Goal: Ask a question

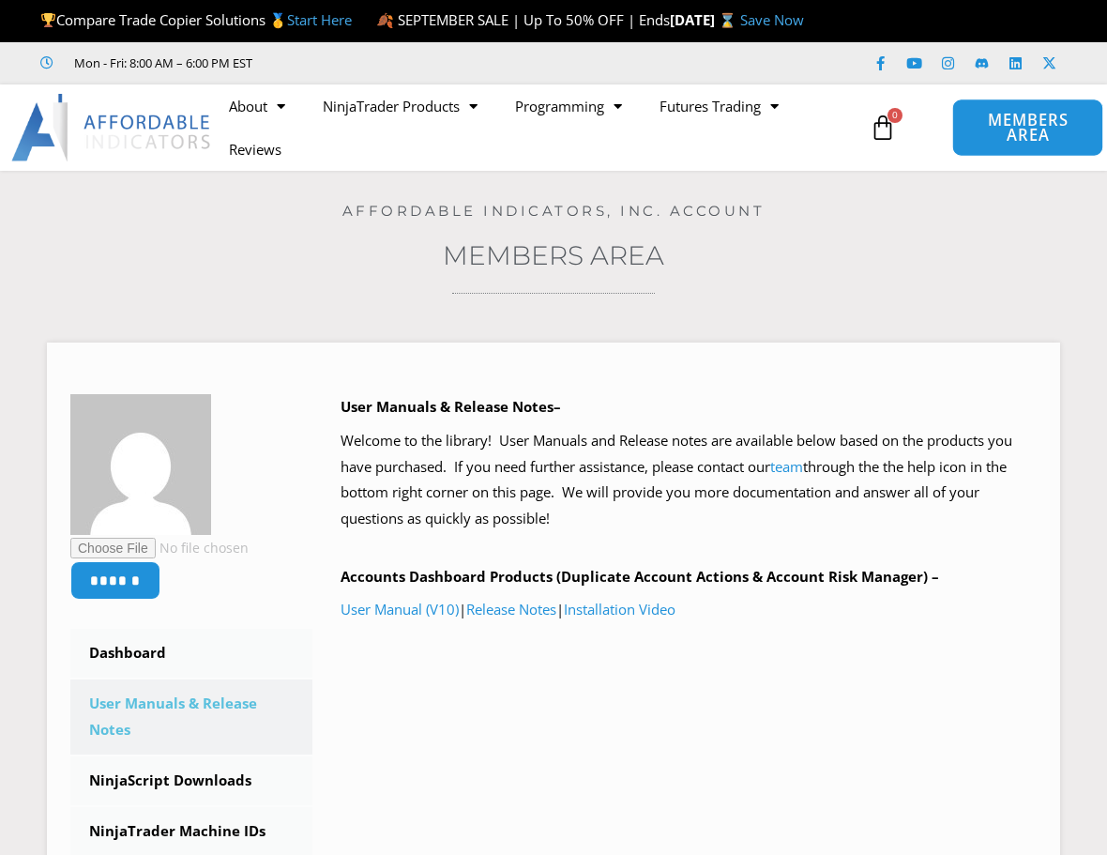
click at [1021, 144] on span "MEMBERS AREA" at bounding box center [1028, 128] width 109 height 31
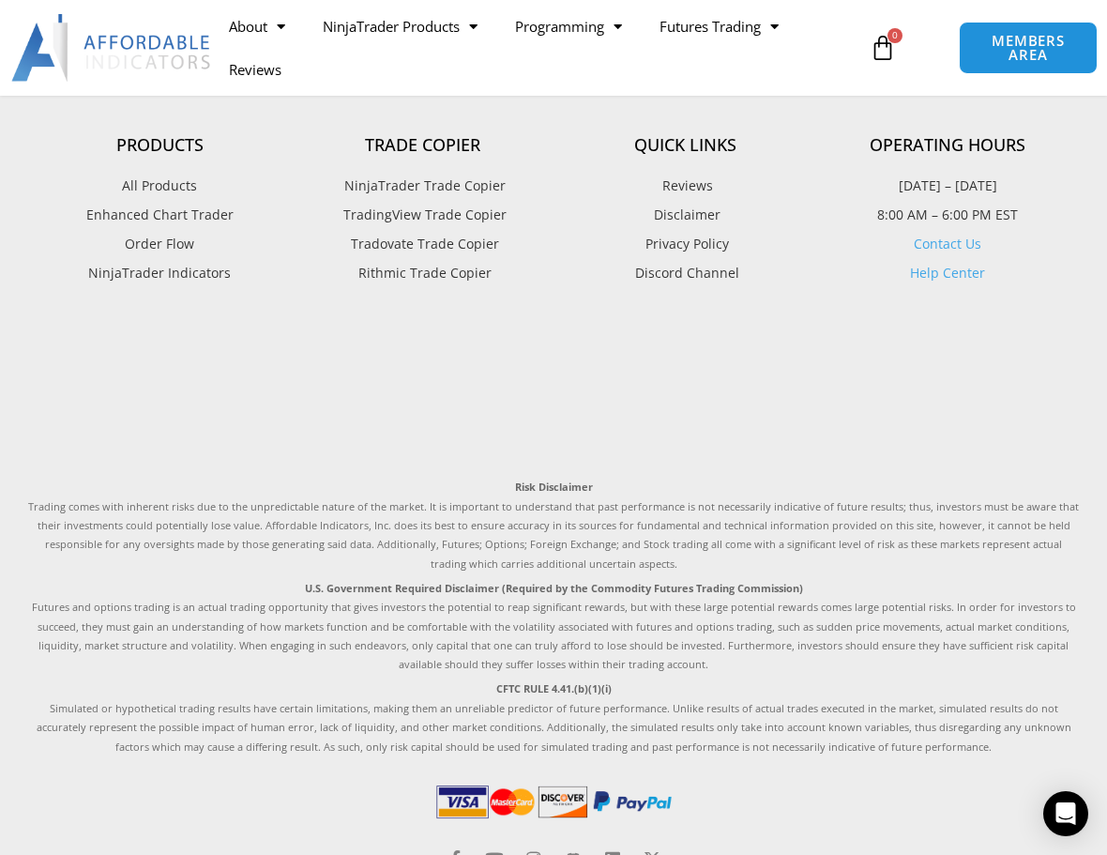
scroll to position [957, 0]
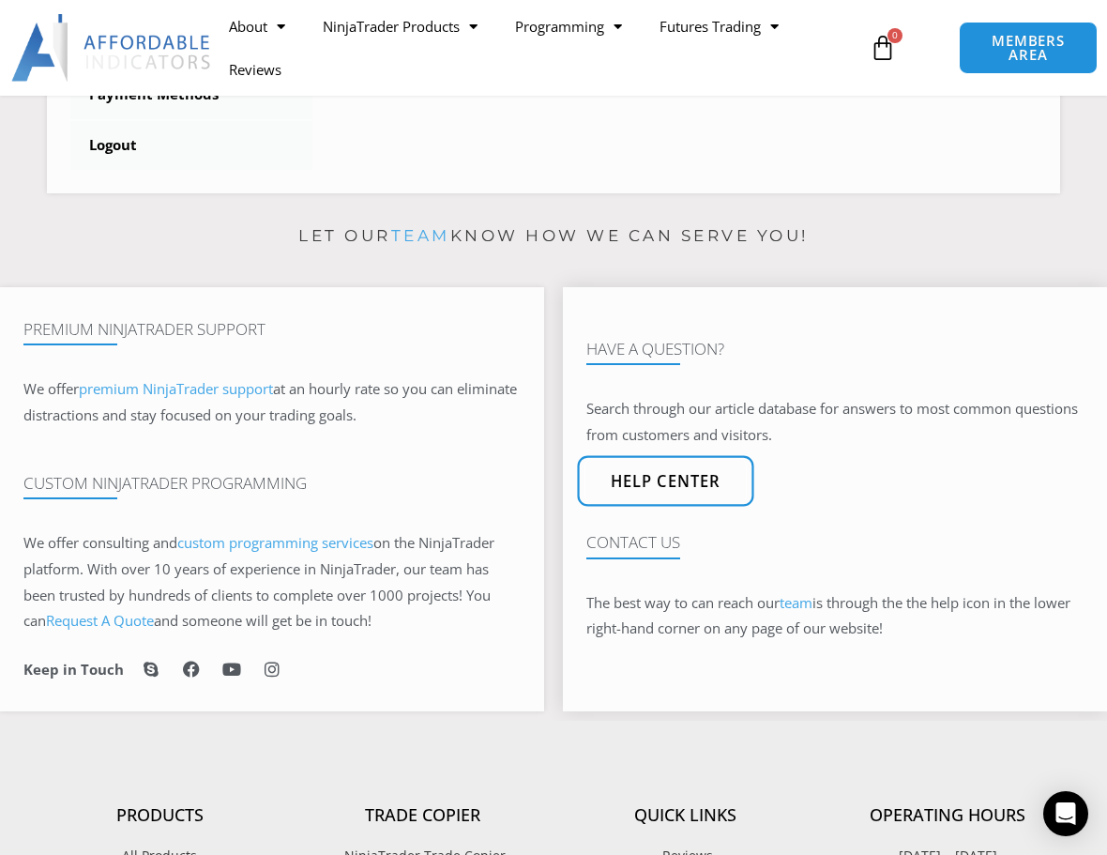
click at [682, 489] on span "Help center" at bounding box center [666, 481] width 111 height 16
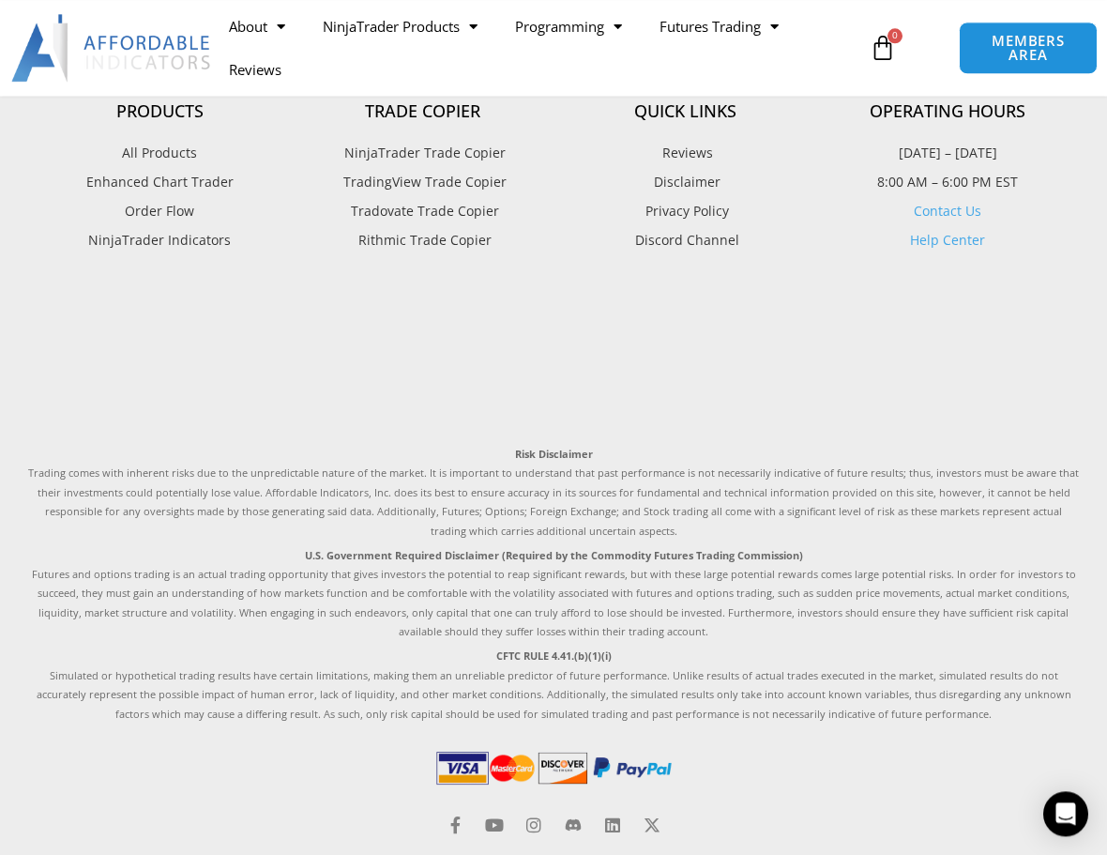
scroll to position [2641, 0]
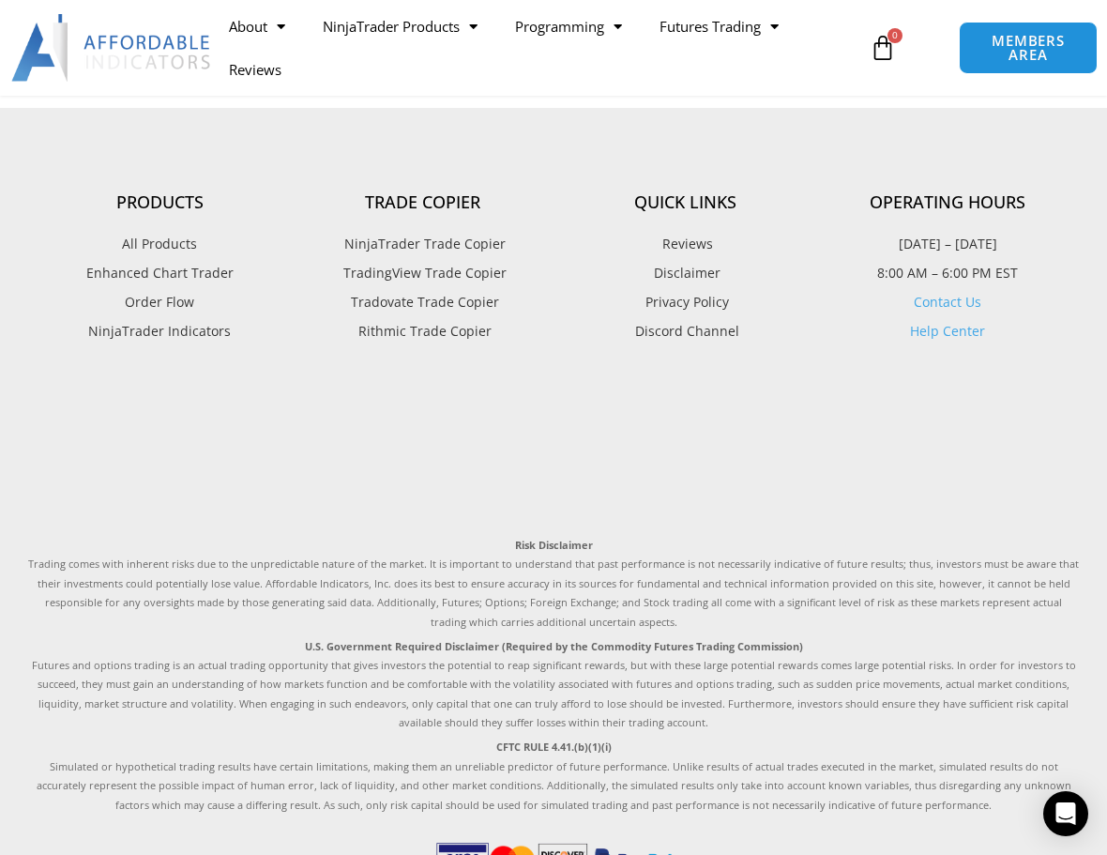
click at [928, 311] on link "Contact Us" at bounding box center [948, 302] width 68 height 18
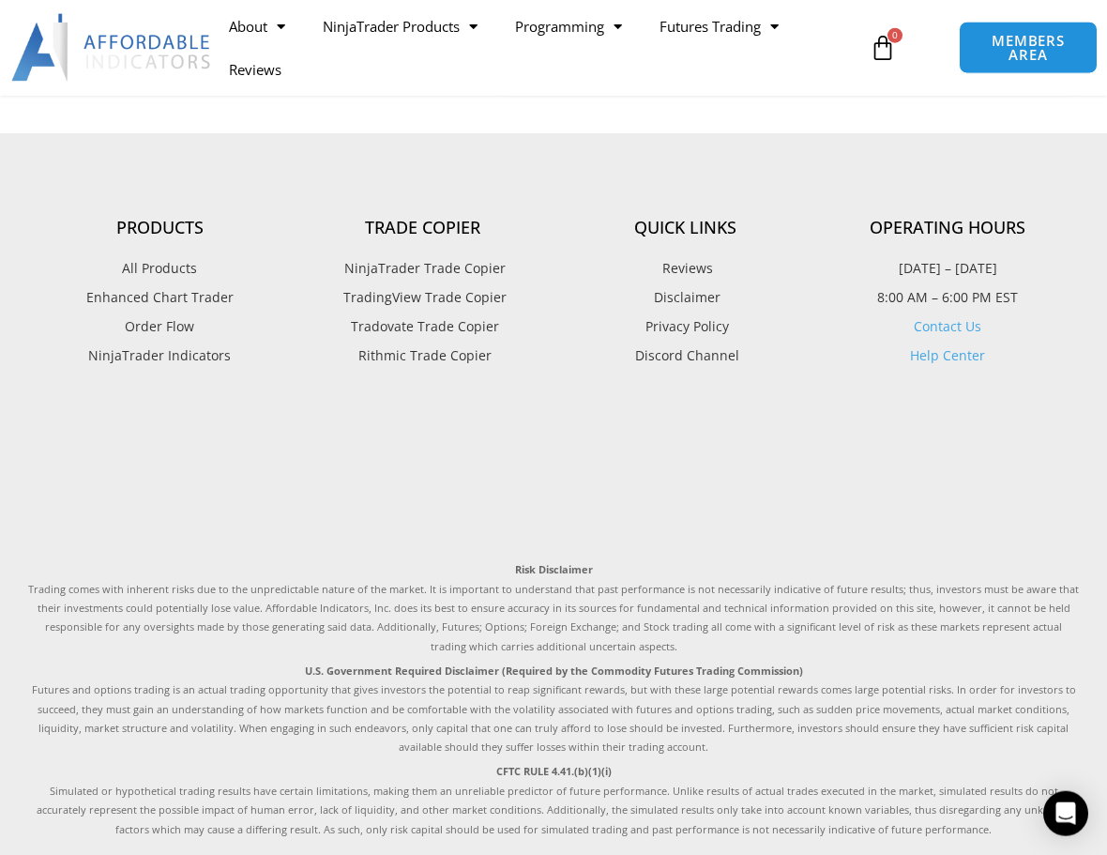
scroll to position [957, 0]
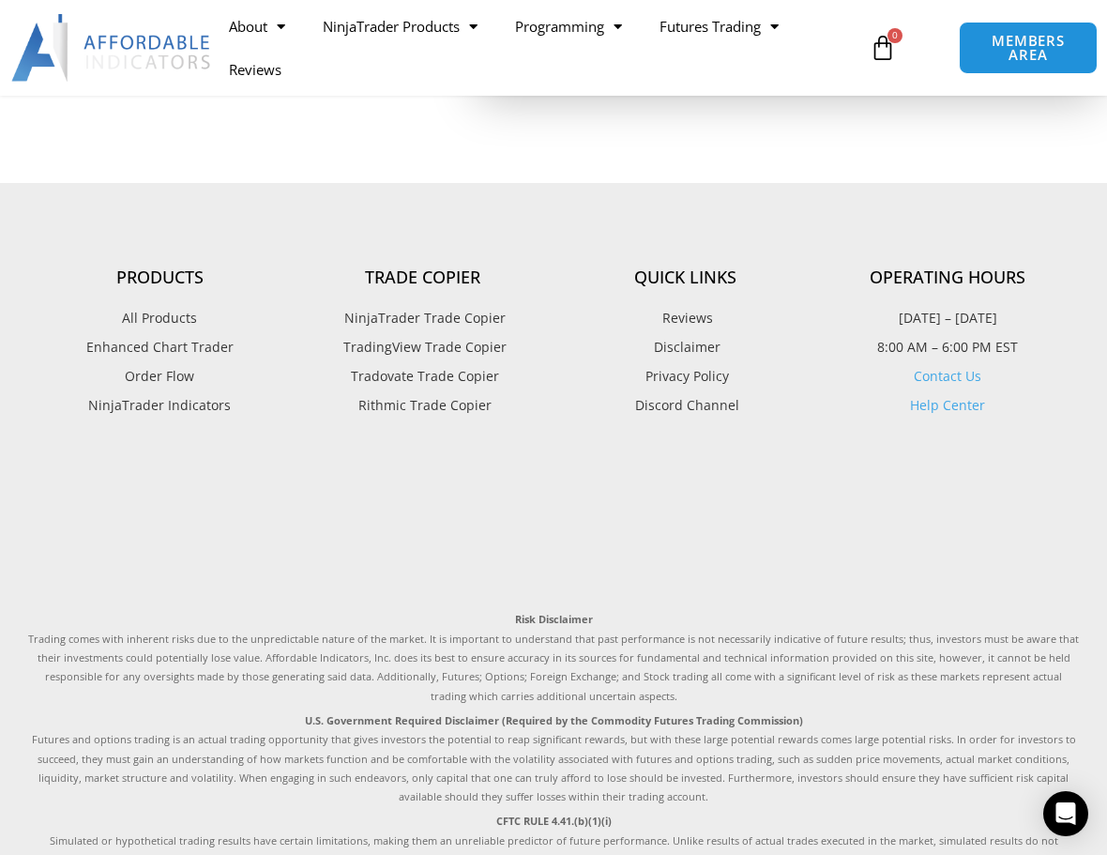
click at [959, 385] on link "Contact Us" at bounding box center [948, 376] width 68 height 18
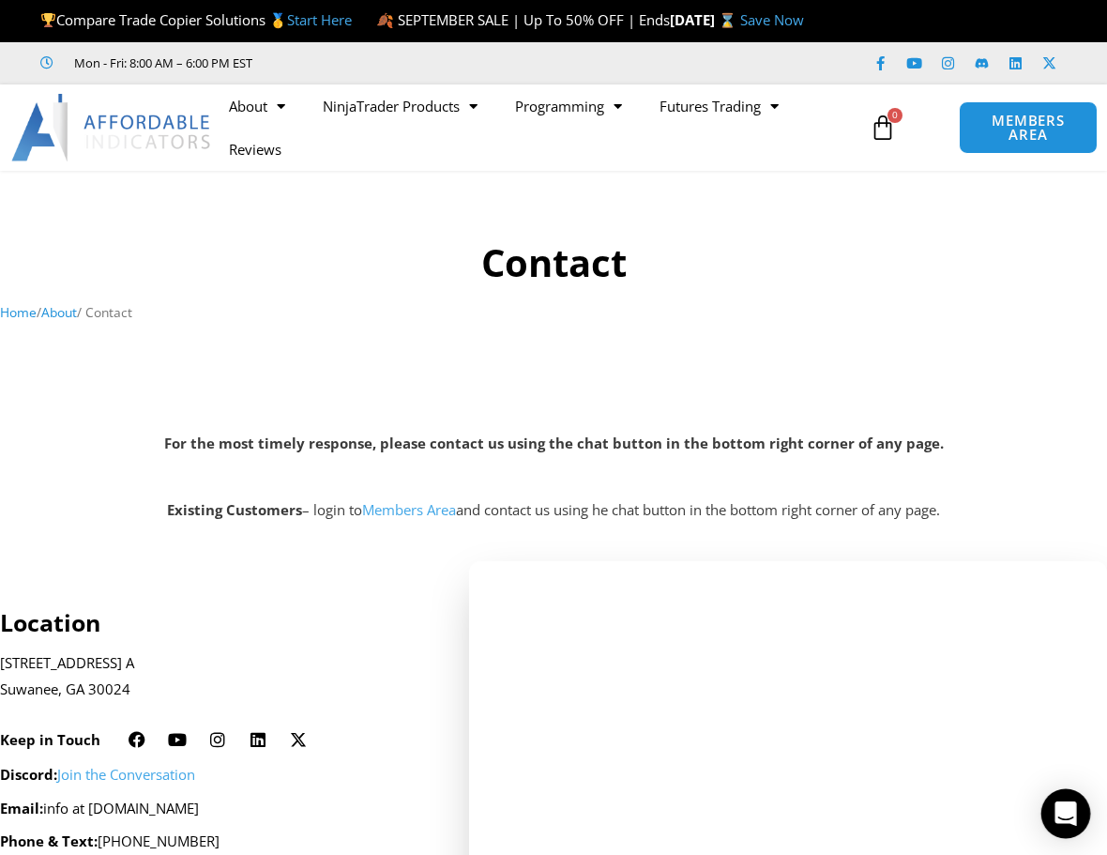
click at [1068, 814] on icon "Open Intercom Messenger" at bounding box center [1065, 813] width 22 height 24
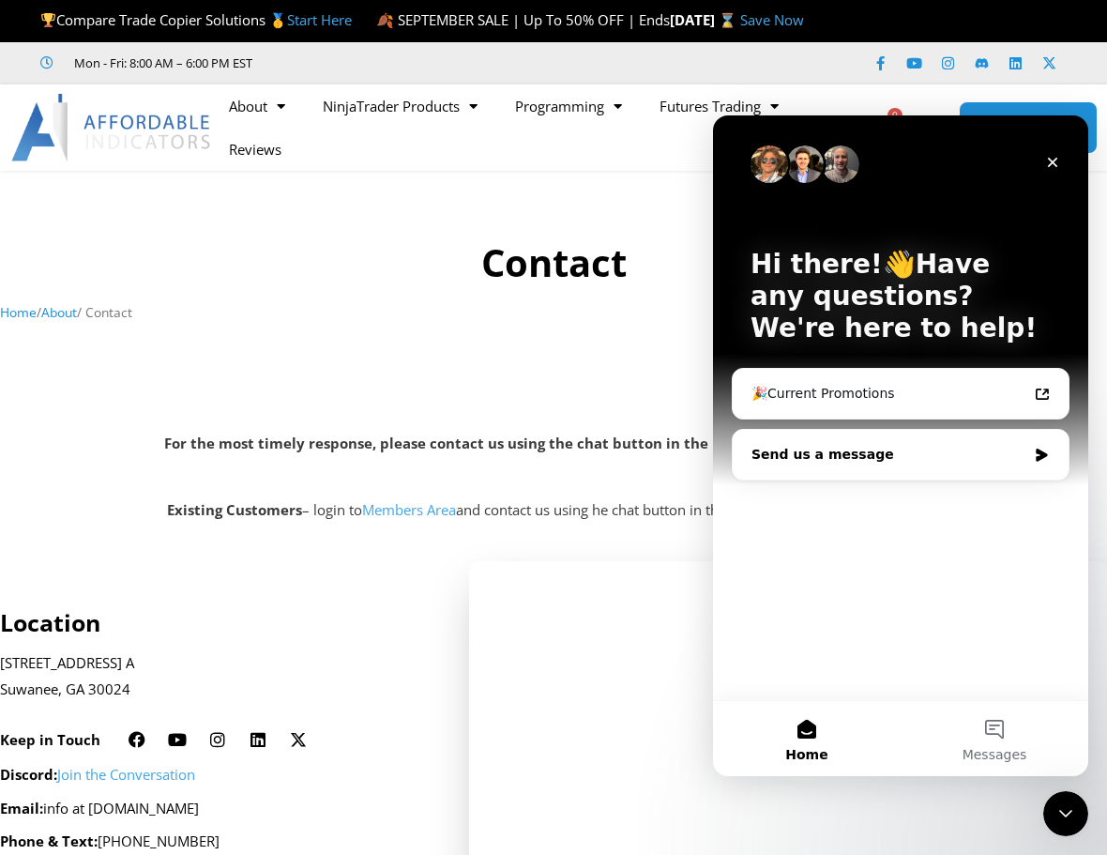
click at [843, 458] on div "Send us a message" at bounding box center [888, 455] width 275 height 20
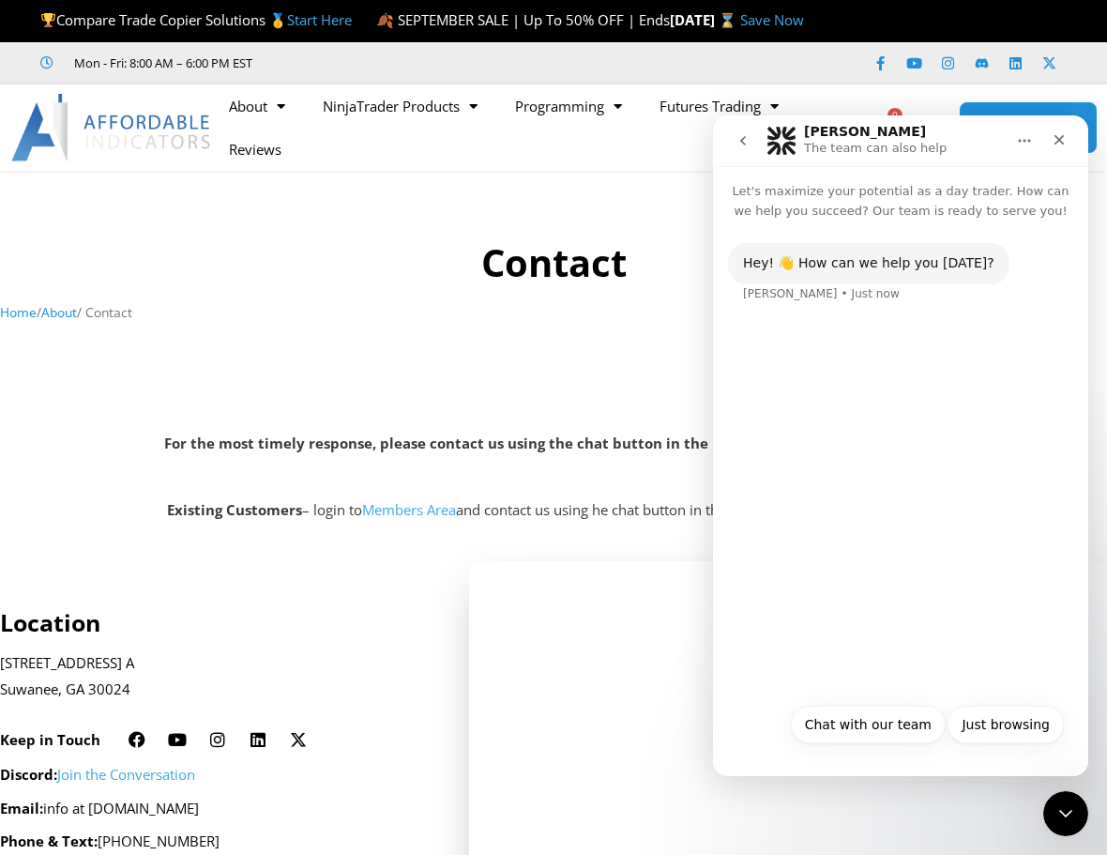
click at [793, 326] on div "Hey! 👋 How can we help you [DATE]? [PERSON_NAME] • Just now" at bounding box center [900, 456] width 375 height 473
click at [881, 726] on button "Chat with our team" at bounding box center [868, 724] width 155 height 38
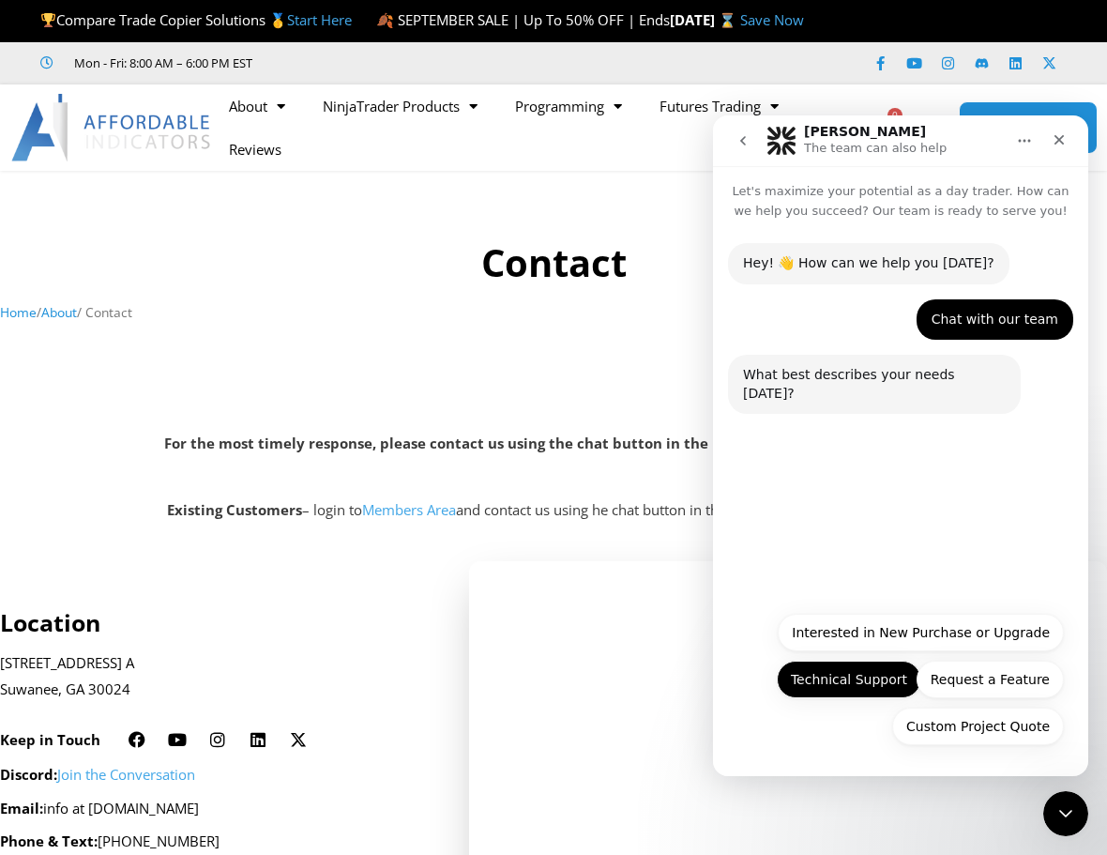
click at [866, 676] on button "Technical Support" at bounding box center [849, 679] width 144 height 38
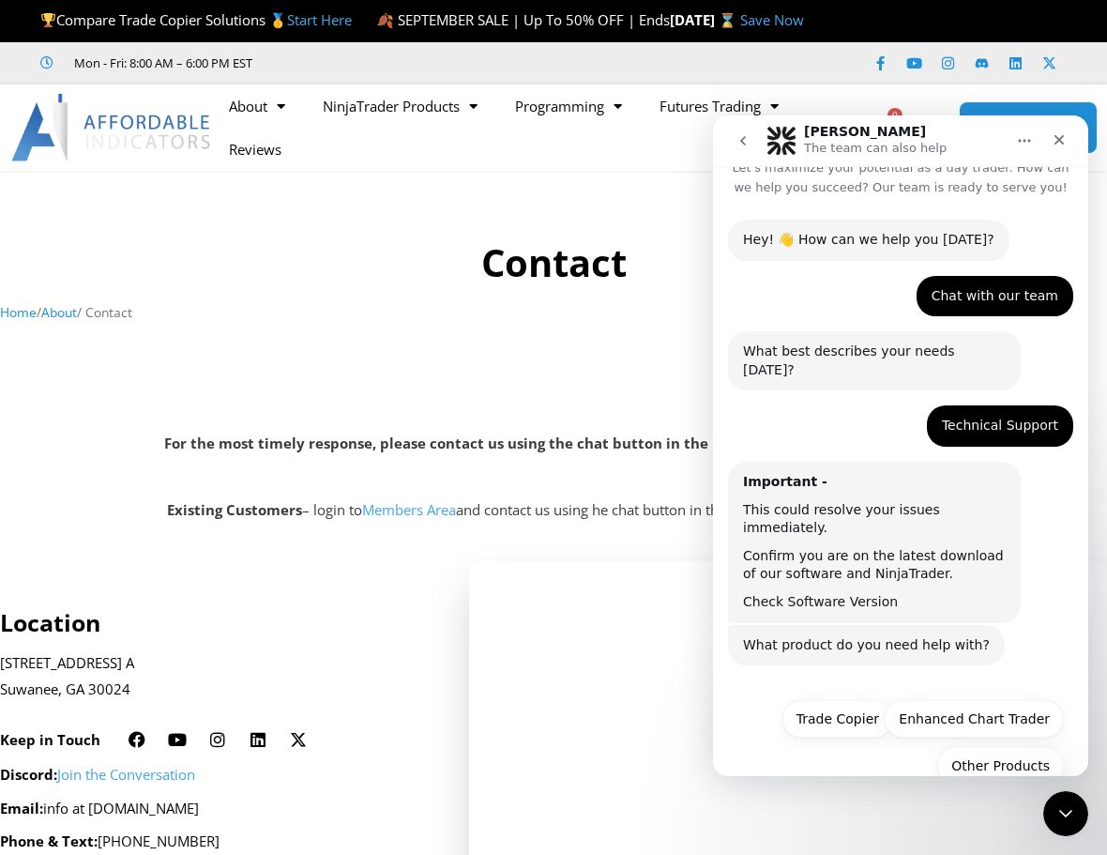
scroll to position [26, 0]
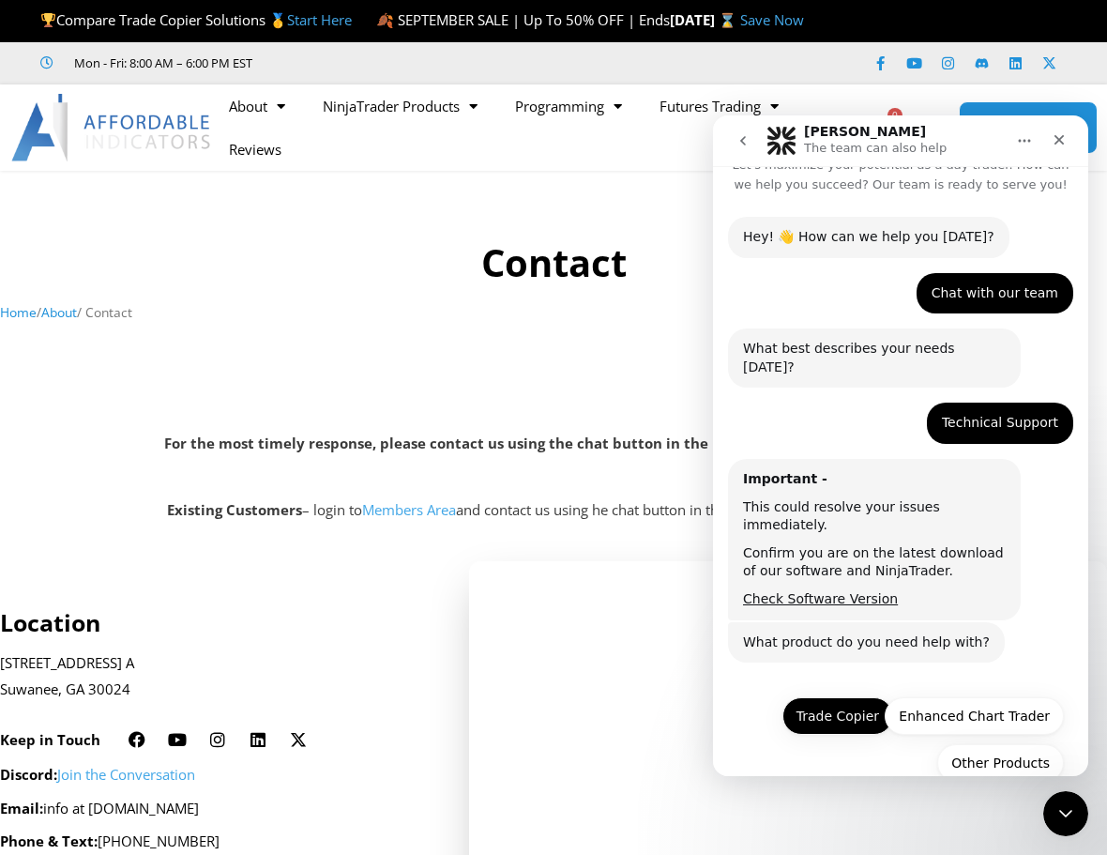
click at [853, 697] on button "Trade Copier" at bounding box center [837, 716] width 111 height 38
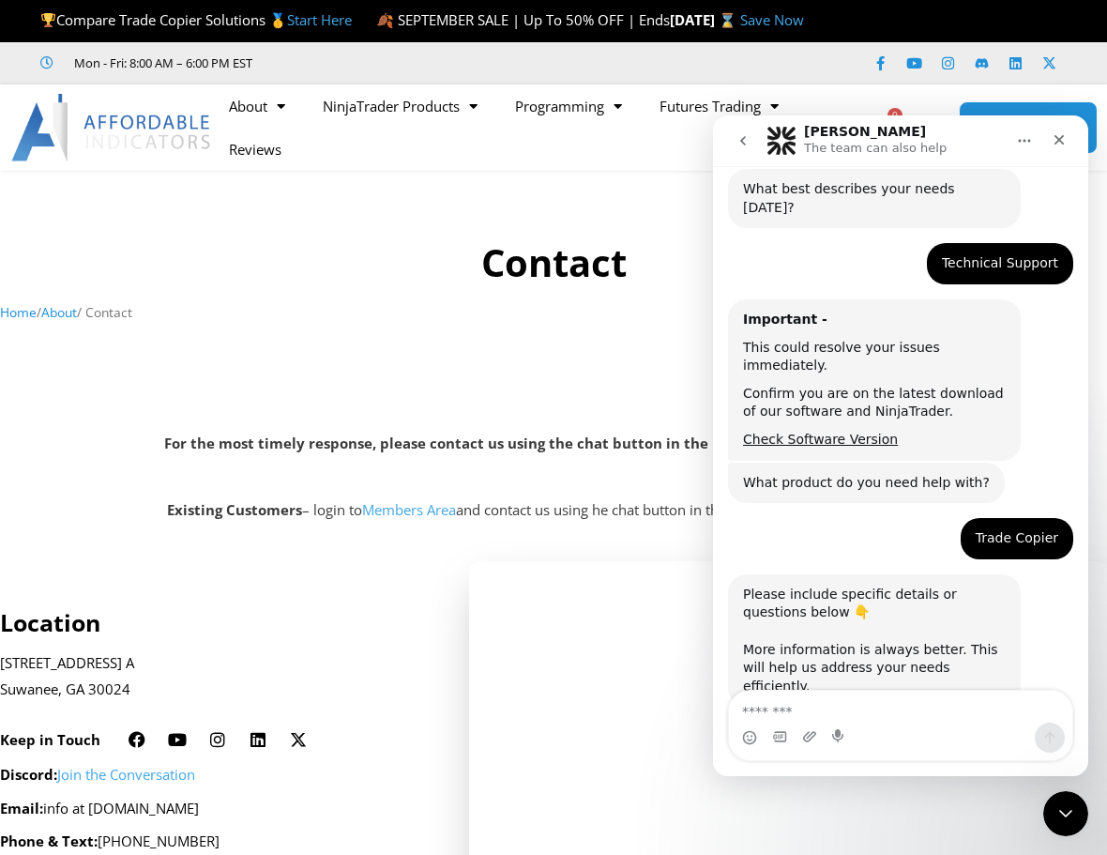
scroll to position [187, 0]
click at [798, 708] on textarea "Message…" at bounding box center [900, 706] width 343 height 32
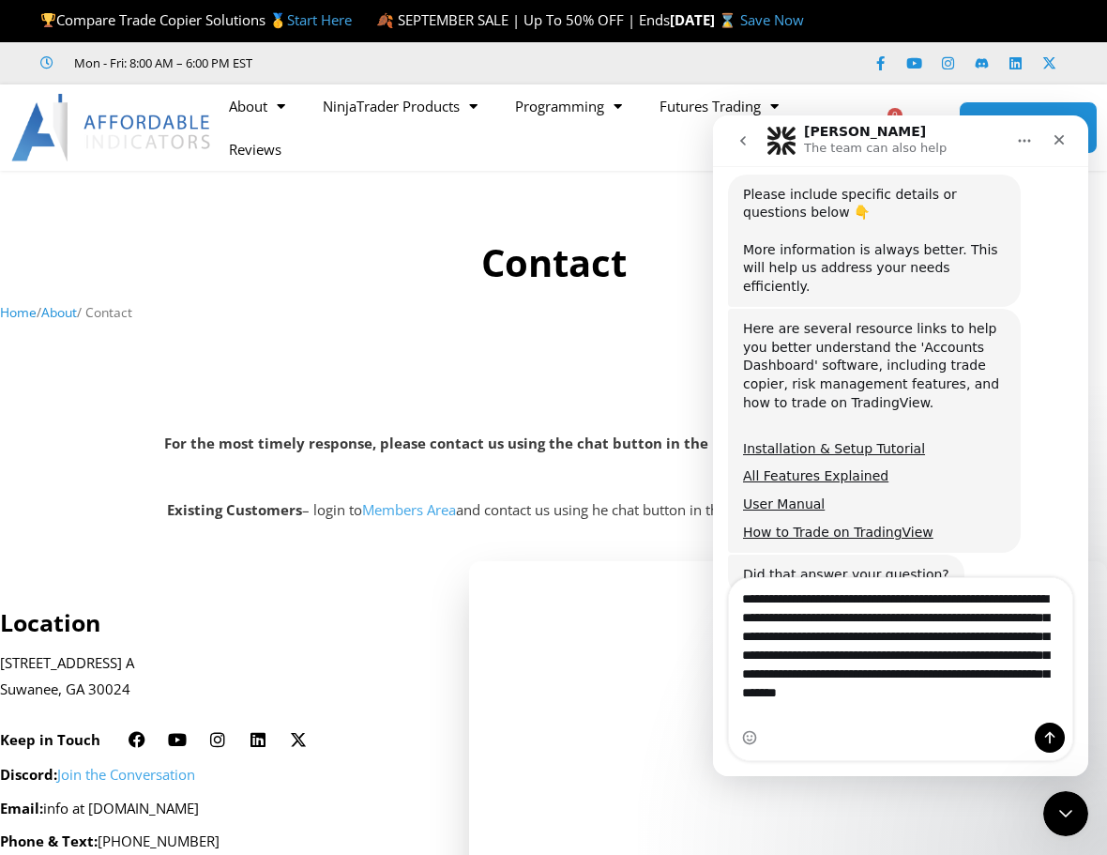
scroll to position [587, 0]
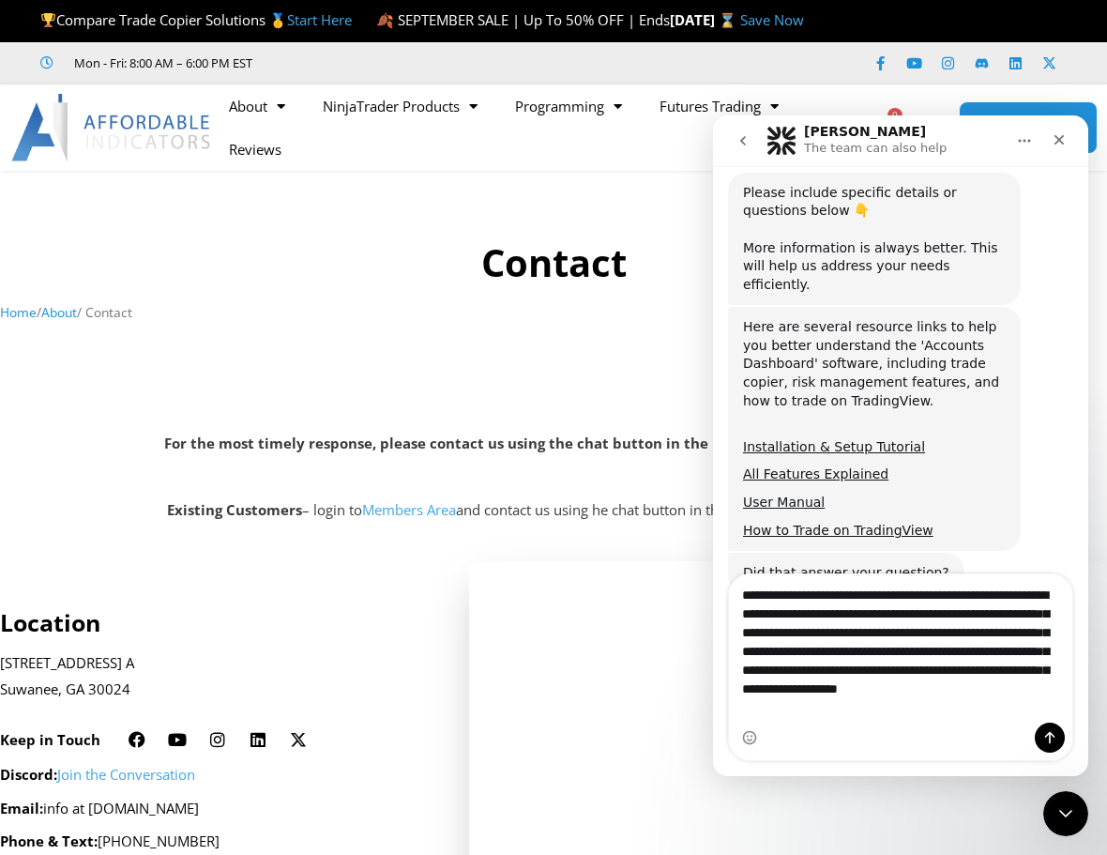
type textarea "**********"
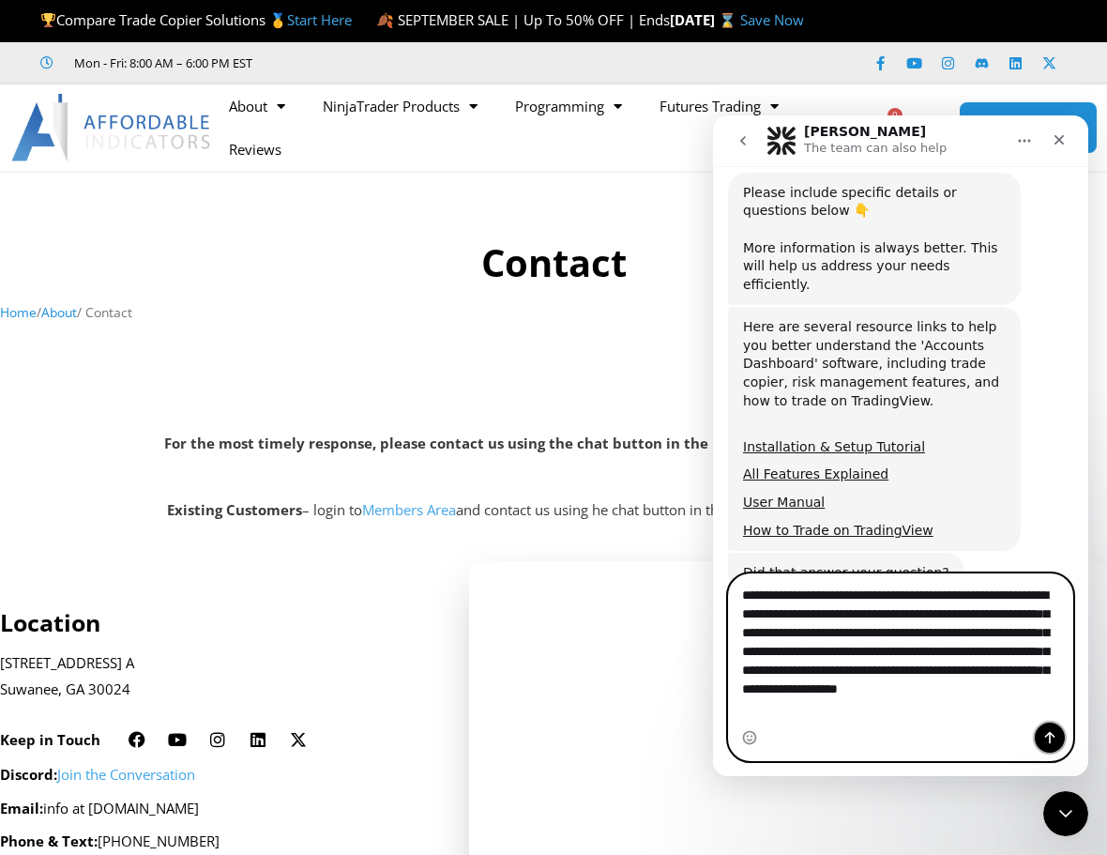
click at [1055, 738] on icon "Send a message…" at bounding box center [1049, 737] width 15 height 15
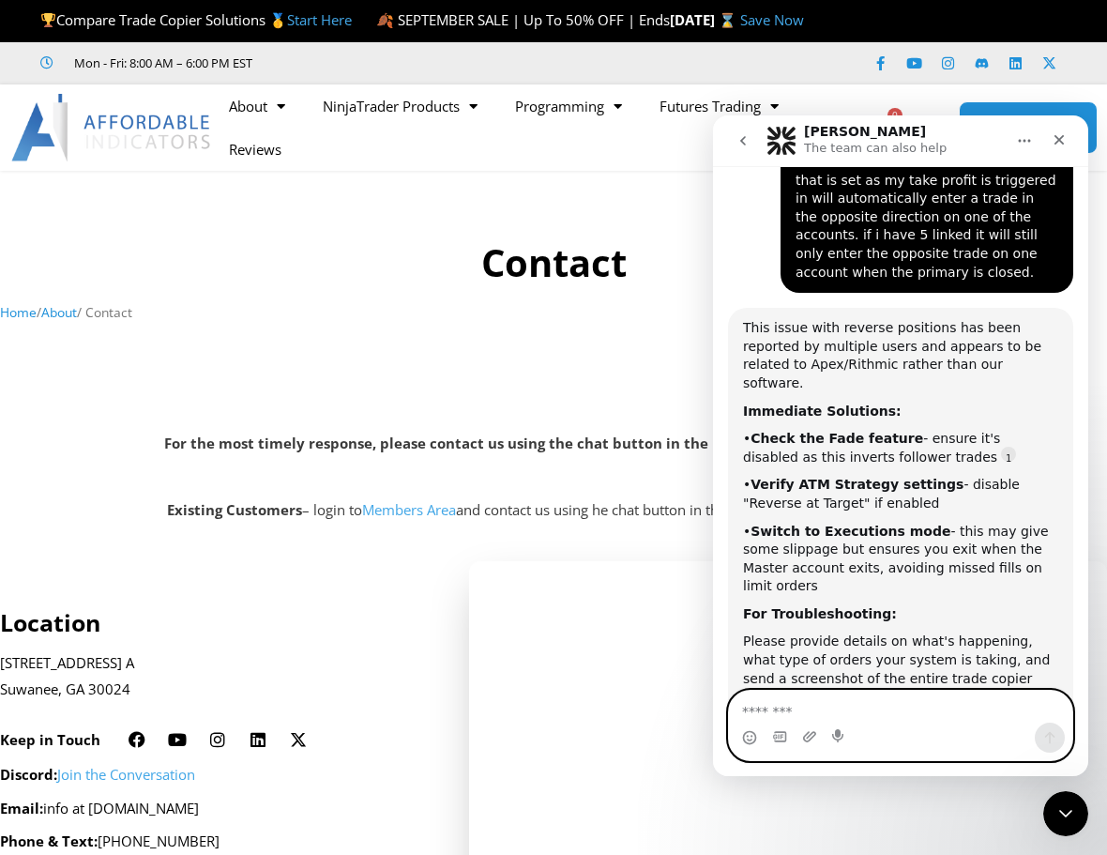
scroll to position [1090, 0]
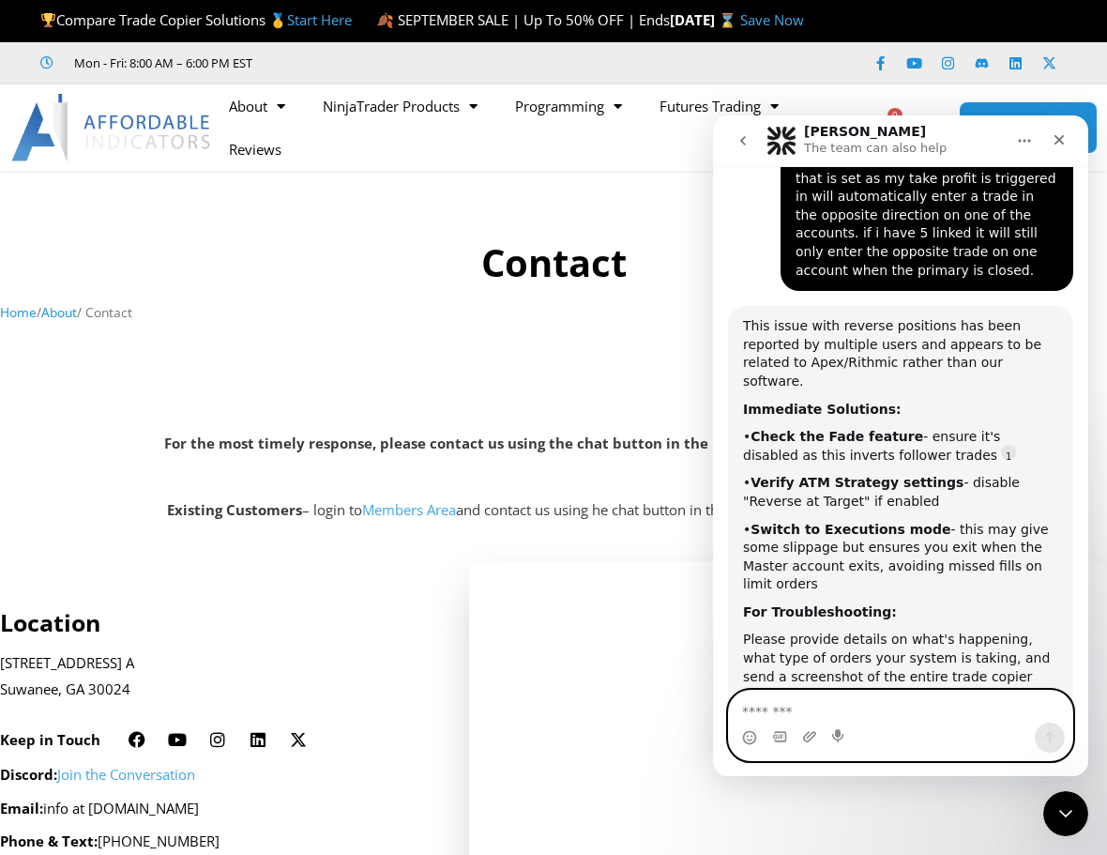
click at [774, 712] on textarea "Message…" at bounding box center [900, 706] width 343 height 32
type textarea "*"
type textarea "***"
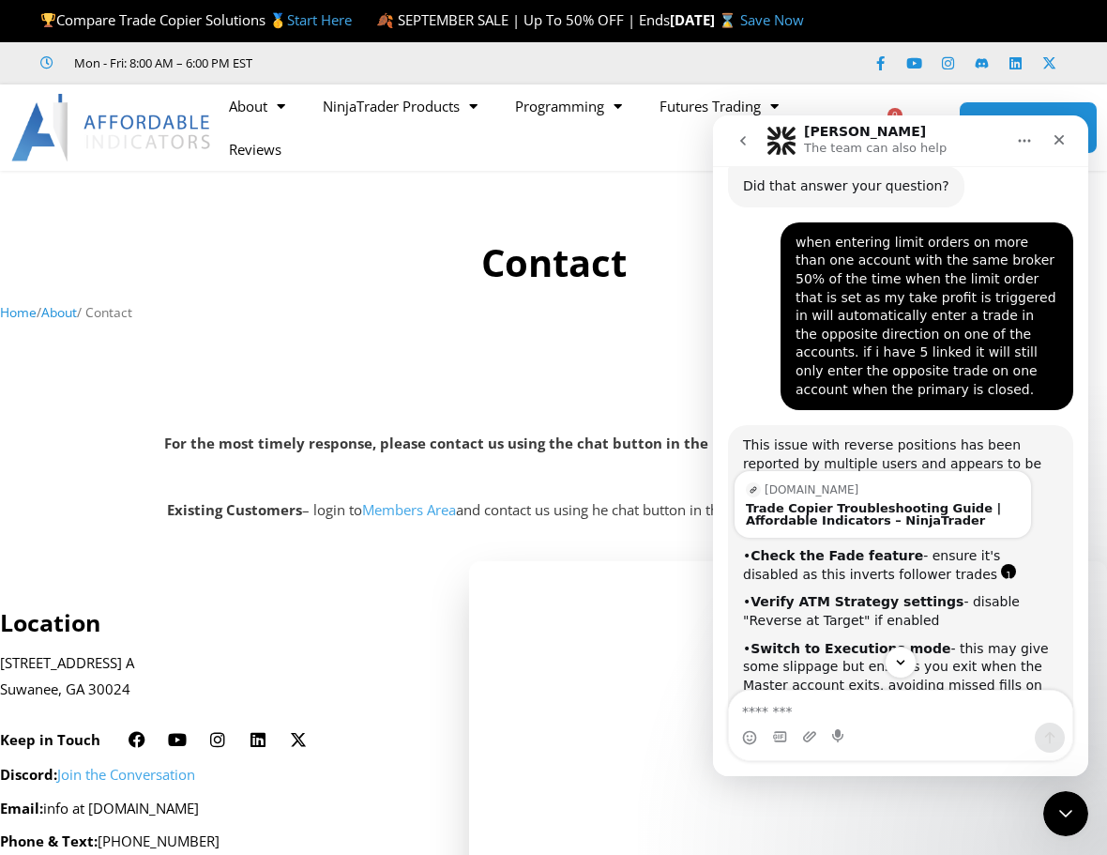
click at [1001, 564] on link "Source reference 135036384:" at bounding box center [1008, 571] width 15 height 15
click at [871, 502] on div "Trade Copier Troubleshooting Guide | Affordable Indicators – NinjaTrader" at bounding box center [883, 514] width 274 height 24
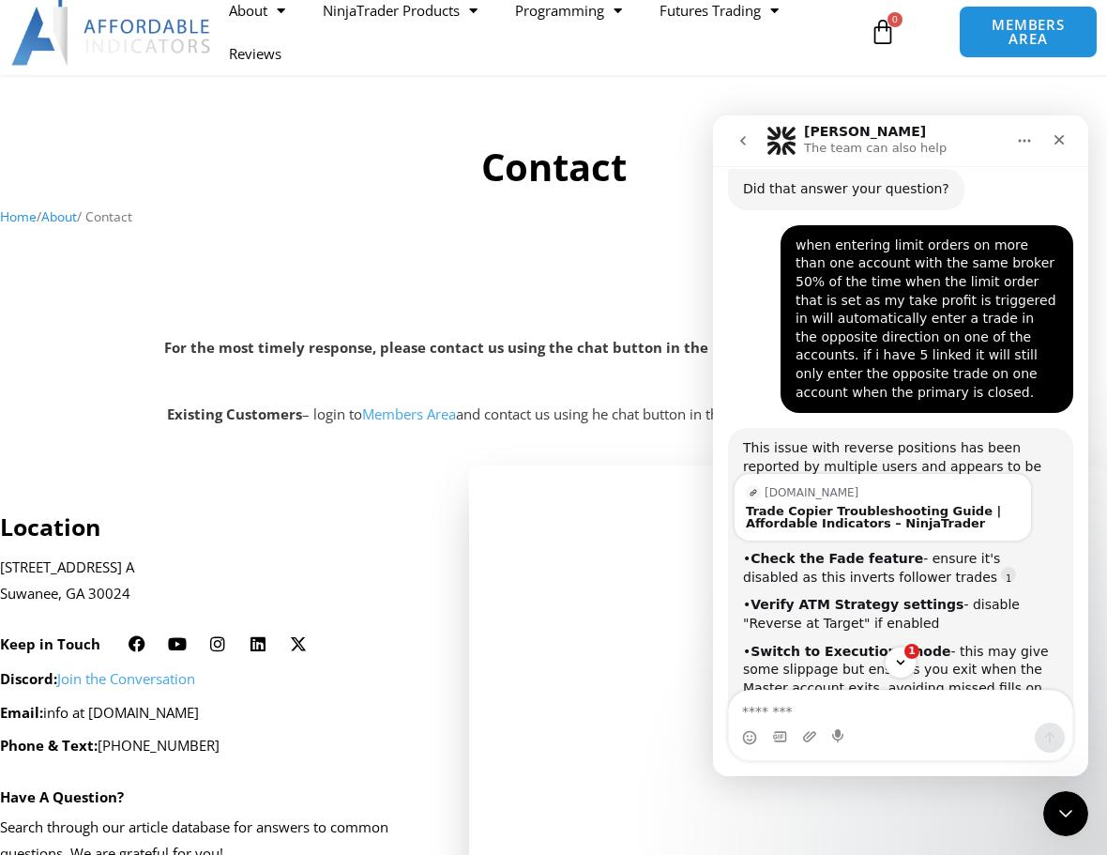
scroll to position [0, 0]
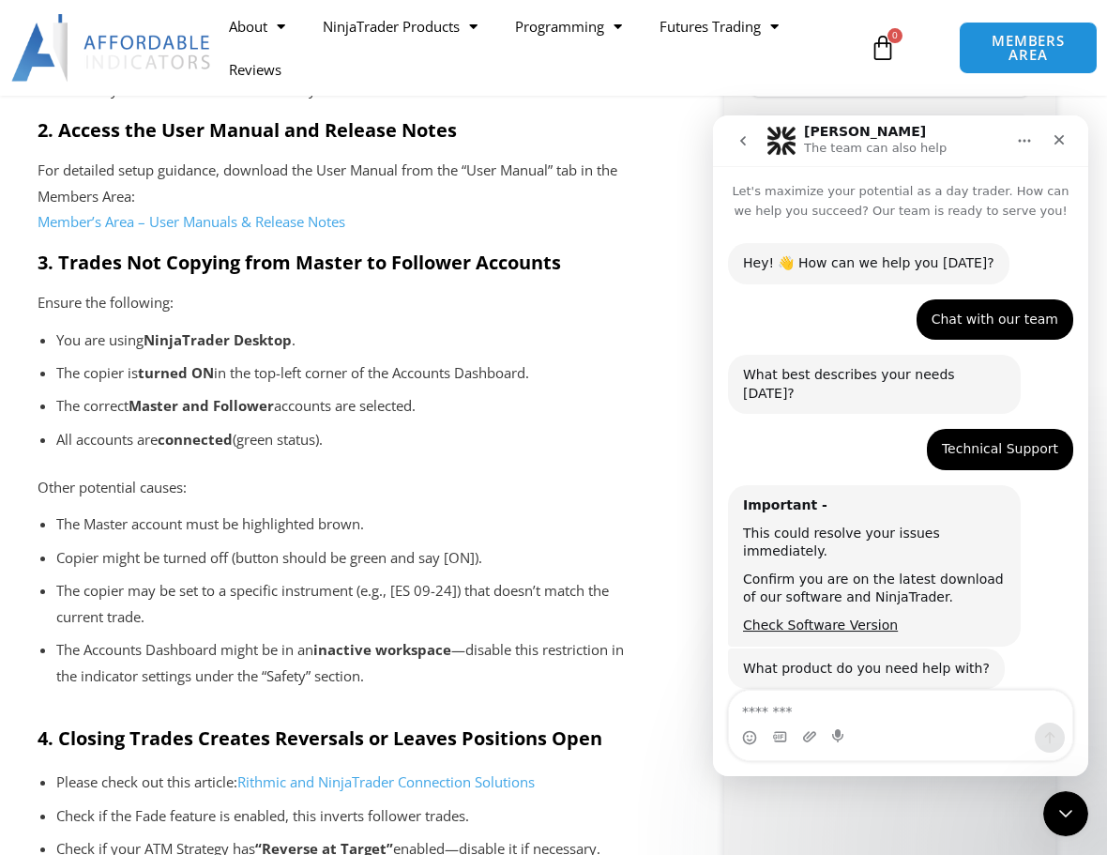
scroll to position [861, 0]
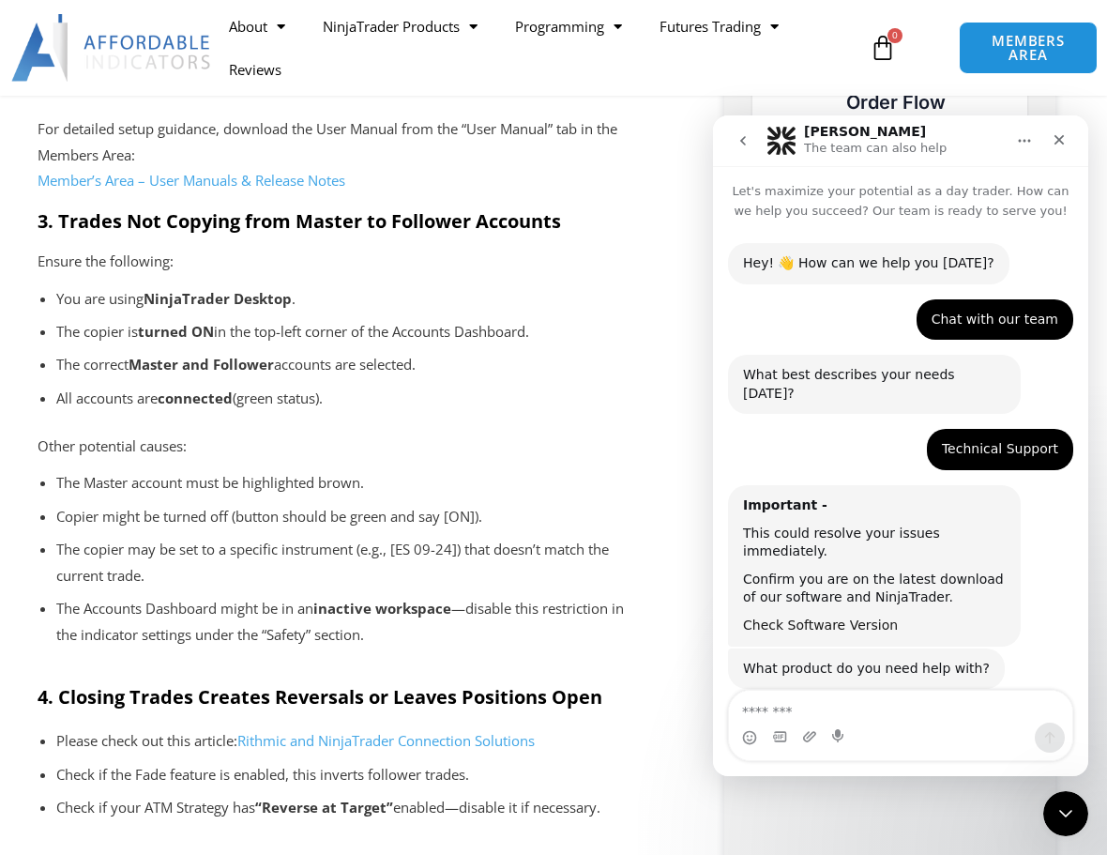
click at [825, 617] on link "Check Software Version" at bounding box center [820, 624] width 155 height 15
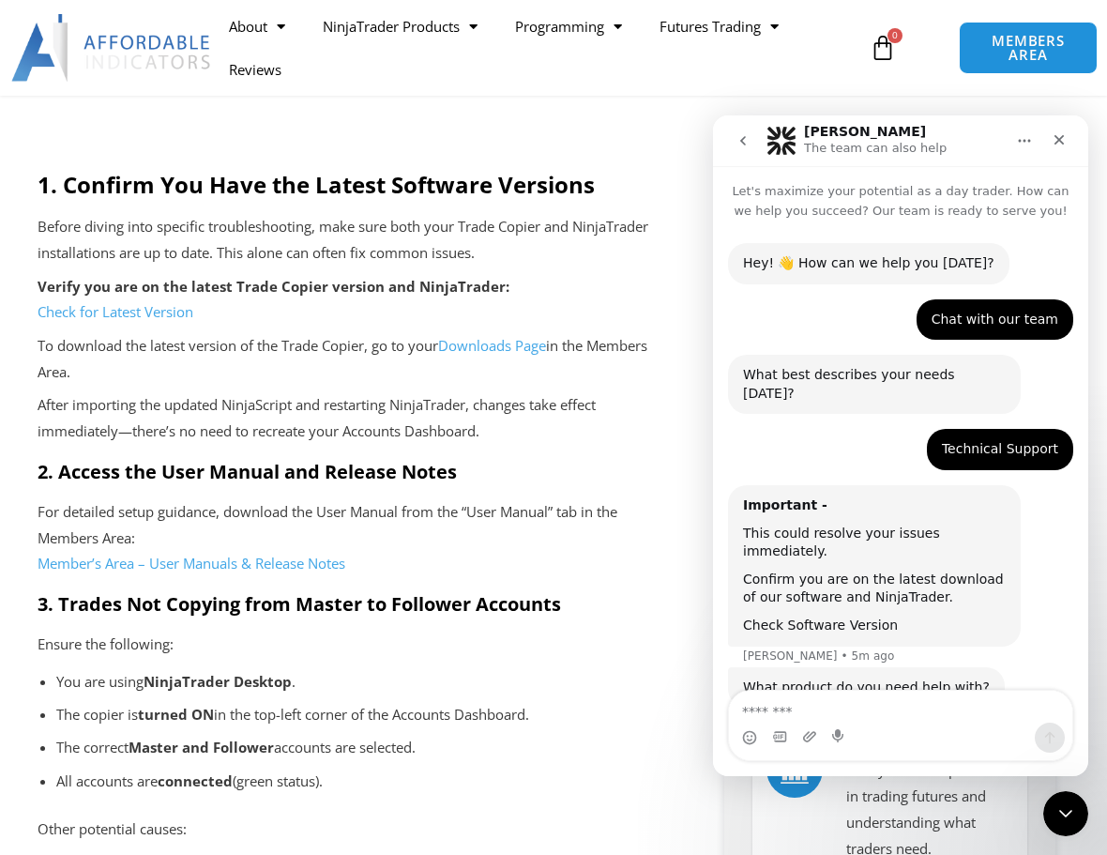
scroll to position [0, 0]
